Goal: Task Accomplishment & Management: Use online tool/utility

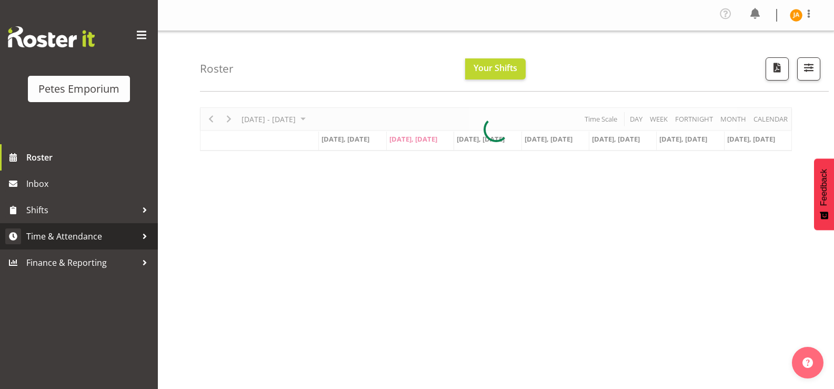
click at [100, 235] on span "Time & Attendance" at bounding box center [81, 236] width 110 height 16
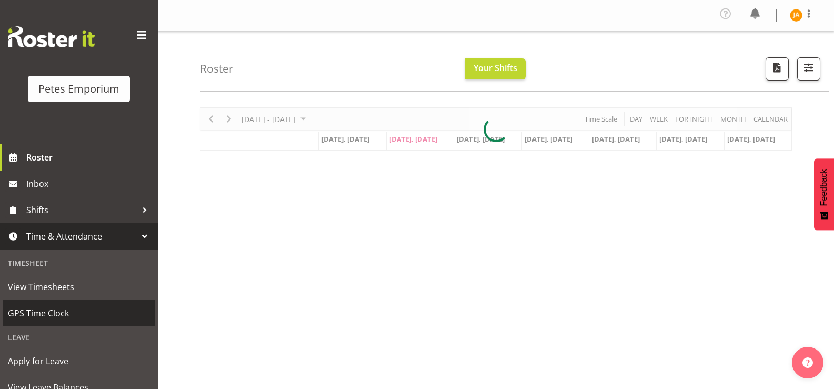
click at [67, 317] on span "GPS Time Clock" at bounding box center [79, 313] width 142 height 16
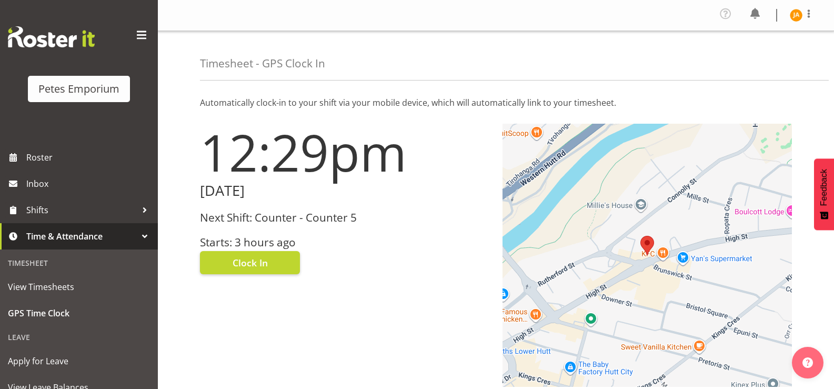
click at [262, 300] on div "12:29pm [DATE] Next Shift: Counter - Counter 5 Starts: 3 hours ago Clock In" at bounding box center [345, 255] width 303 height 276
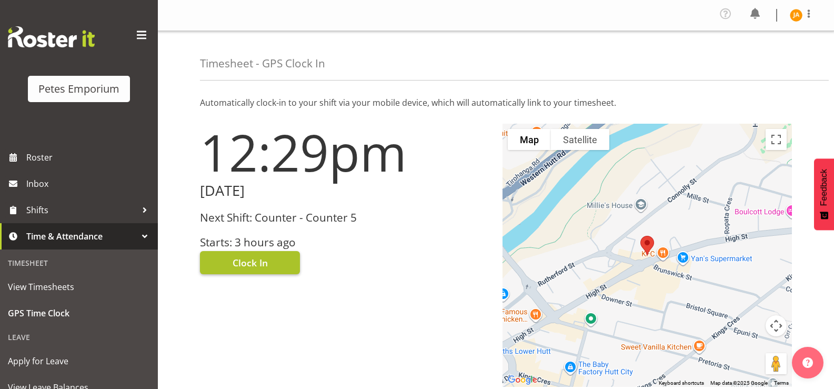
click at [275, 262] on button "Clock In" at bounding box center [250, 262] width 100 height 23
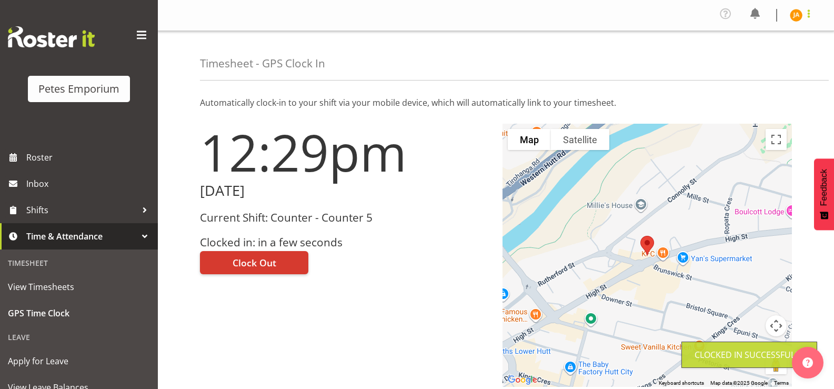
click at [808, 14] on span at bounding box center [808, 13] width 13 height 13
click at [760, 58] on link "Log Out" at bounding box center [764, 57] width 101 height 19
